Goal: Use online tool/utility: Utilize a website feature to perform a specific function

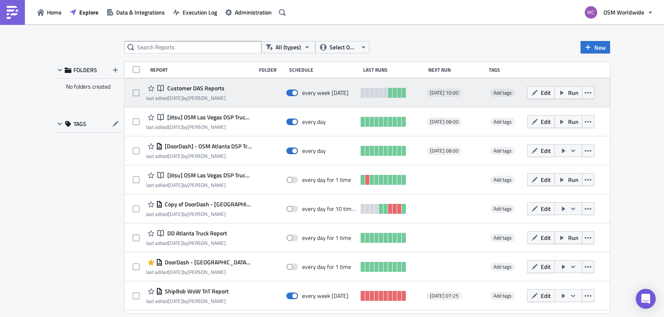
click at [214, 88] on span "Customer DAS Reports" at bounding box center [194, 88] width 59 height 7
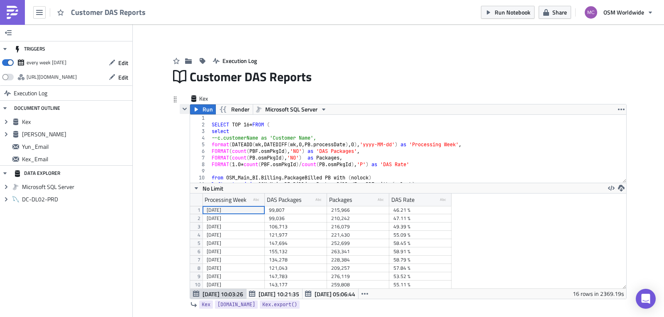
click at [186, 108] on button "button" at bounding box center [185, 109] width 10 height 10
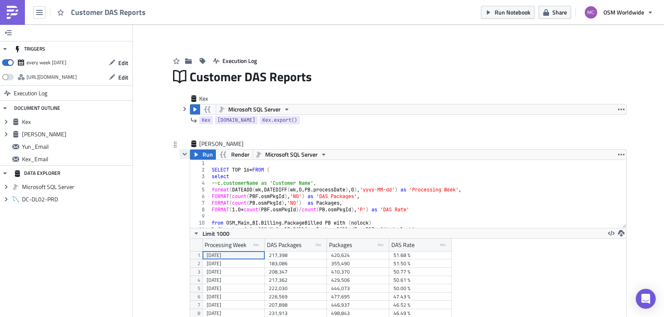
click at [181, 157] on icon "button" at bounding box center [184, 154] width 7 height 7
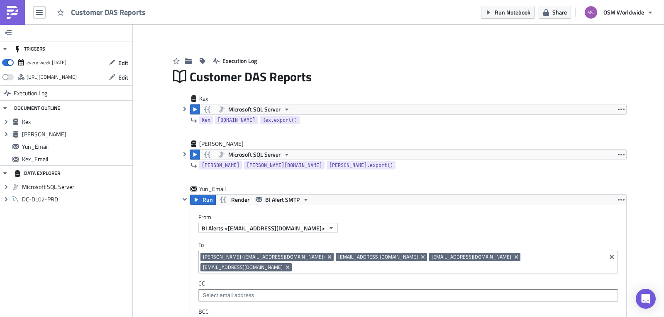
drag, startPoint x: 341, startPoint y: 94, endPoint x: 335, endPoint y: 92, distance: 6.0
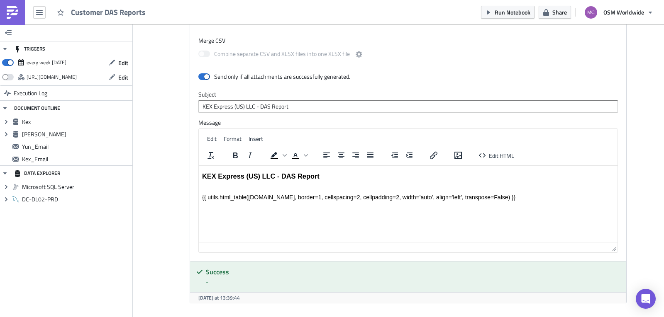
scroll to position [894, 0]
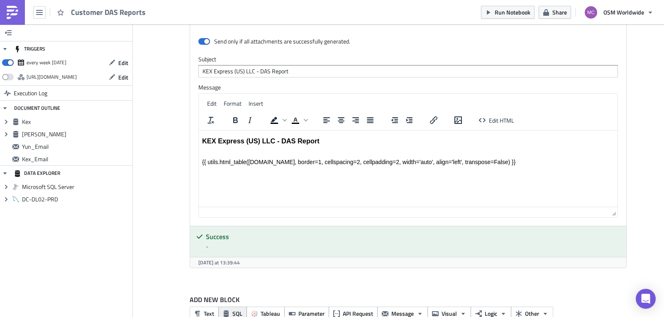
click at [232, 310] on span "SQL" at bounding box center [237, 314] width 10 height 9
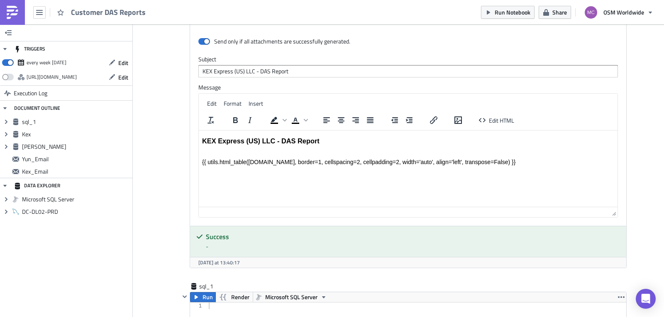
scroll to position [1018, 0]
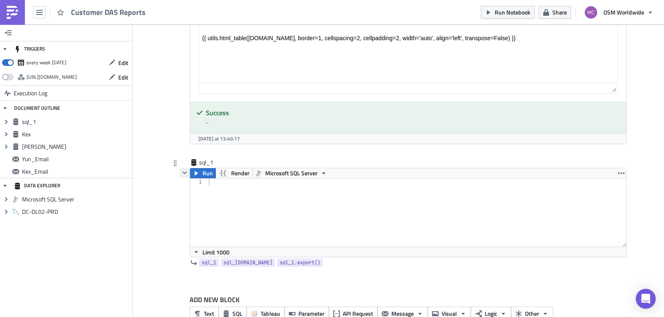
click at [183, 172] on icon "button" at bounding box center [185, 173] width 4 height 2
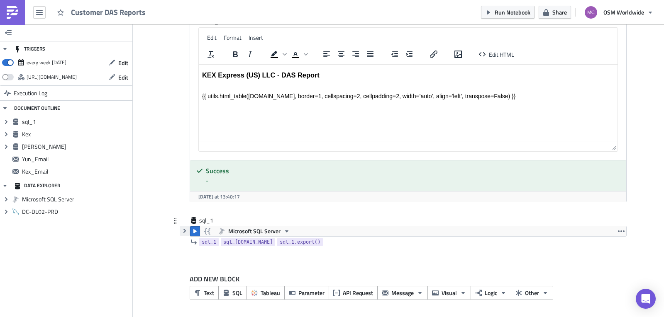
scroll to position [940, 0]
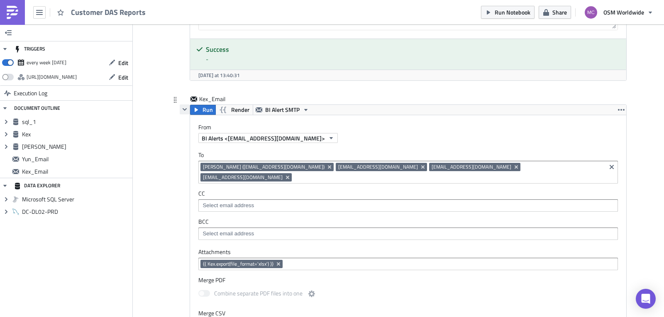
click at [183, 108] on icon "button" at bounding box center [185, 109] width 4 height 2
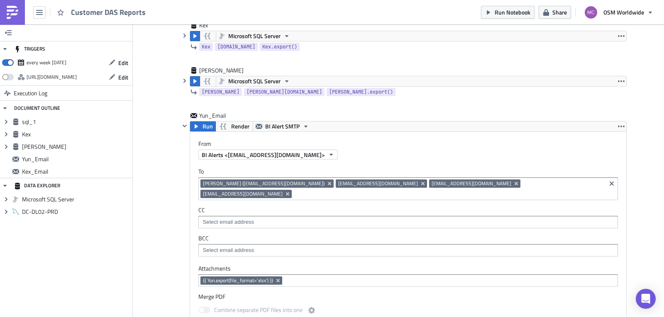
scroll to position [55, 0]
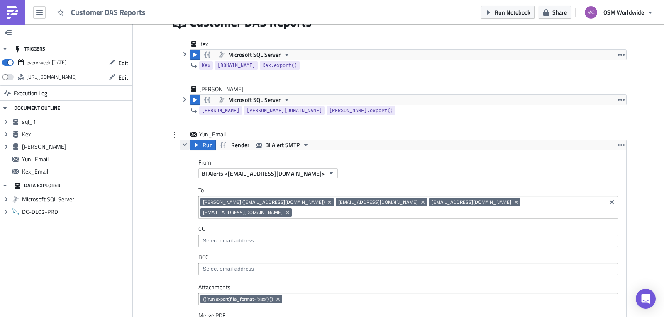
click at [181, 144] on icon "button" at bounding box center [184, 145] width 7 height 7
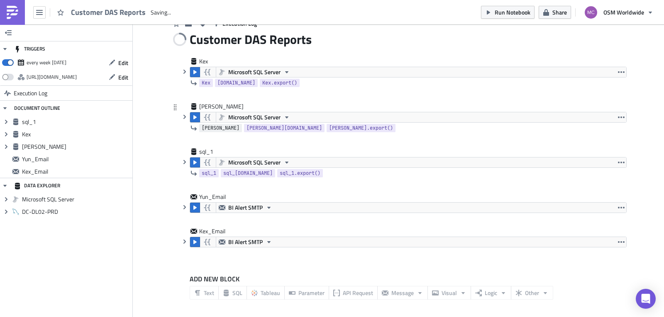
scroll to position [0, 0]
click at [207, 152] on div "sql_1" at bounding box center [219, 152] width 41 height 8
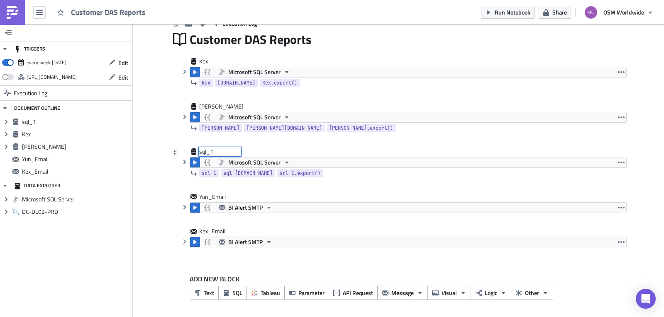
drag, startPoint x: 221, startPoint y: 152, endPoint x: 172, endPoint y: 149, distance: 48.6
click at [180, 150] on div "sql_1 sql_1" at bounding box center [403, 153] width 447 height 10
type input "QB"
